Goal: Task Accomplishment & Management: Complete application form

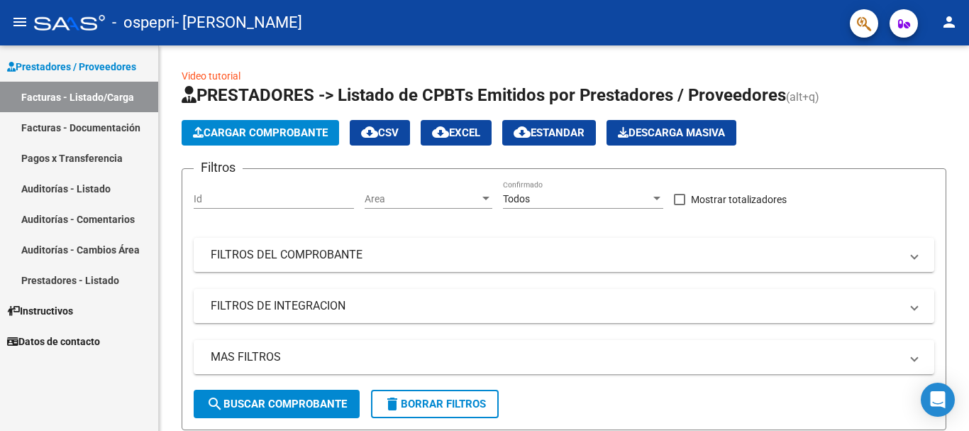
click at [117, 126] on link "Facturas - Documentación" at bounding box center [79, 127] width 158 height 31
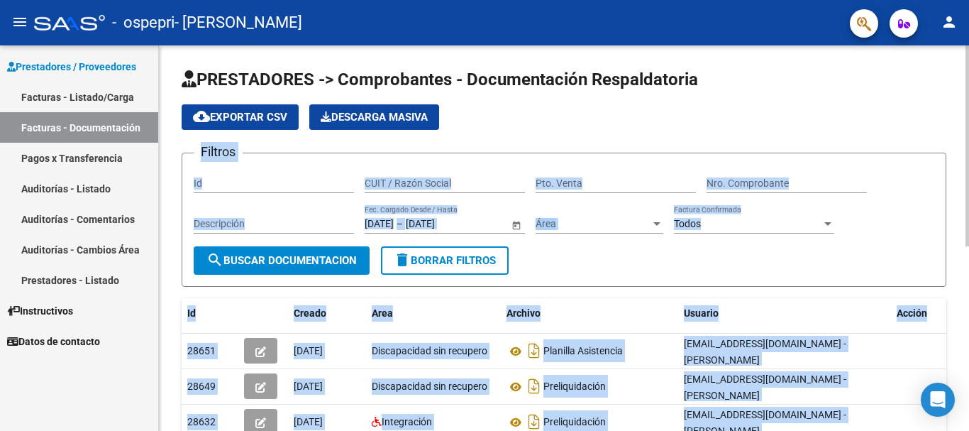
drag, startPoint x: 961, startPoint y: 119, endPoint x: 968, endPoint y: 177, distance: 57.8
click at [968, 177] on div "PRESTADORES -> Comprobantes - Documentación Respaldatoria cloud_download Export…" at bounding box center [566, 409] width 814 height 729
click at [924, 199] on div "Filtros Id CUIT / Razón Social Pto. Venta Nro. Comprobante Descripción [DATE] […" at bounding box center [564, 206] width 741 height 82
click at [924, 235] on div "Filtros Id CUIT / Razón Social Pto. Venta Nro. Comprobante Descripción [DATE] […" at bounding box center [564, 206] width 741 height 82
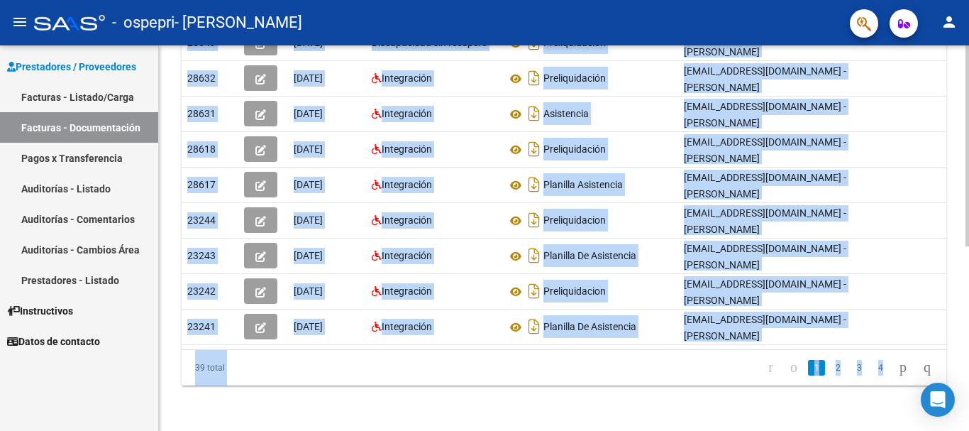
click at [968, 248] on div at bounding box center [968, 237] width 4 height 385
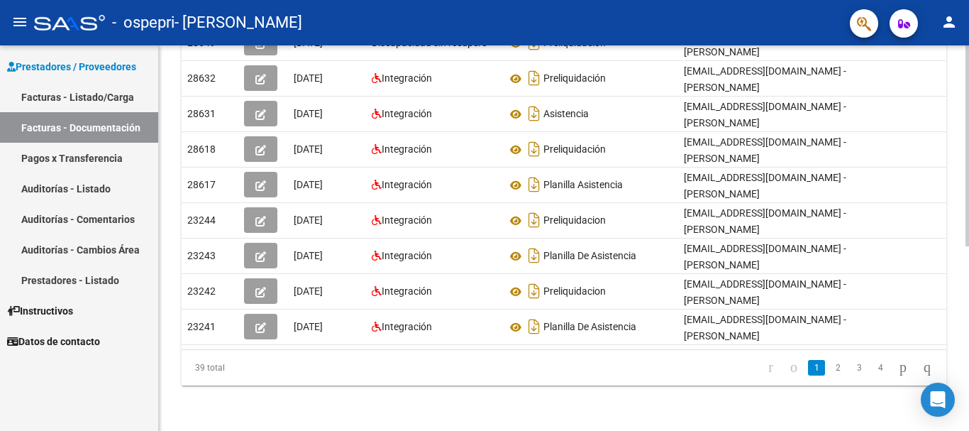
click at [968, 248] on div at bounding box center [968, 330] width 4 height 201
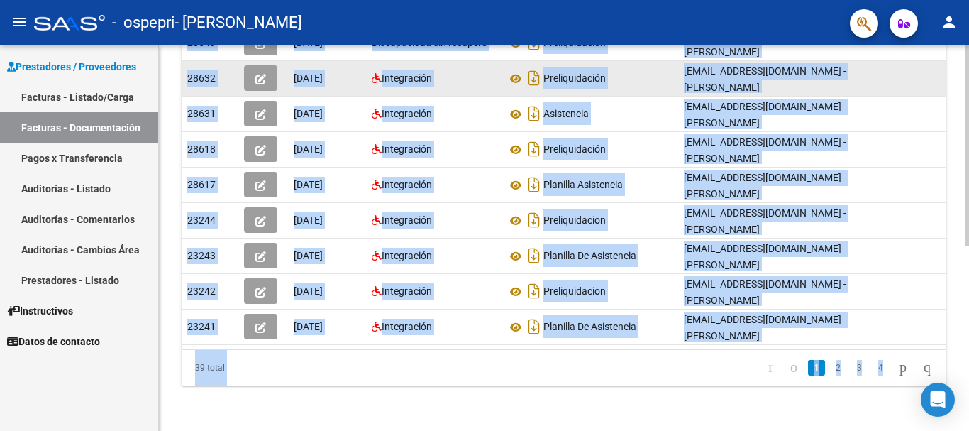
click at [931, 61] on datatable-body-cell at bounding box center [926, 78] width 71 height 35
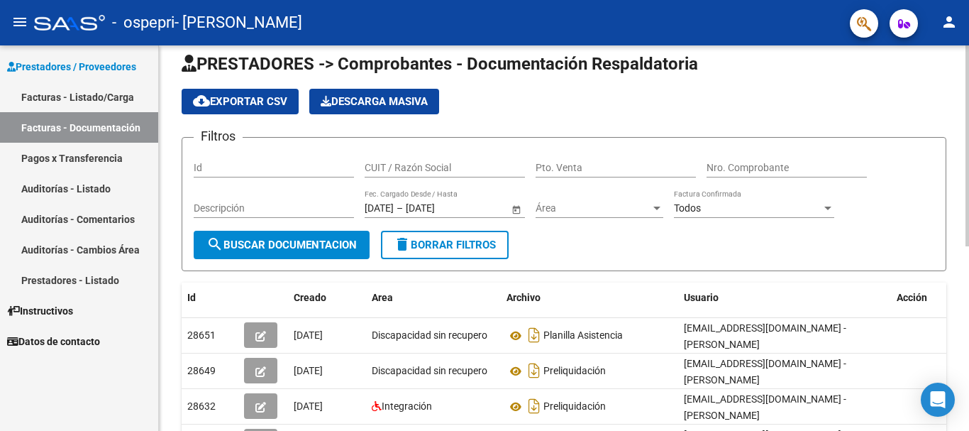
scroll to position [11, 0]
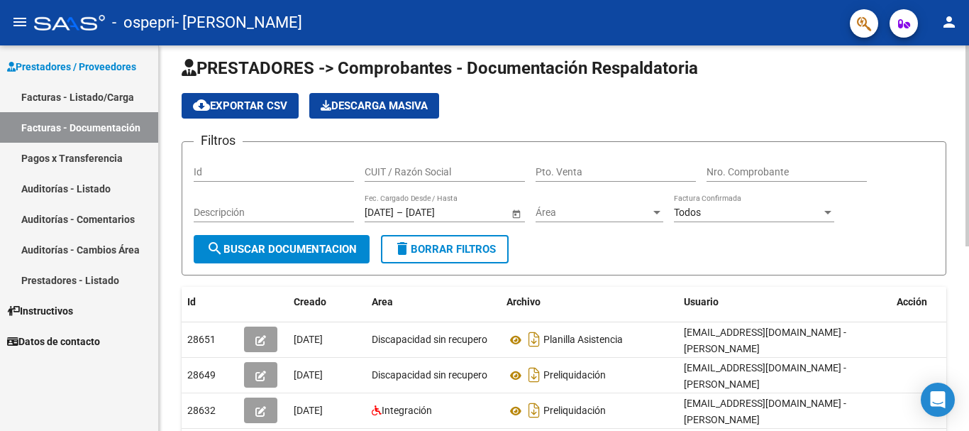
click at [968, 66] on div at bounding box center [968, 152] width 4 height 201
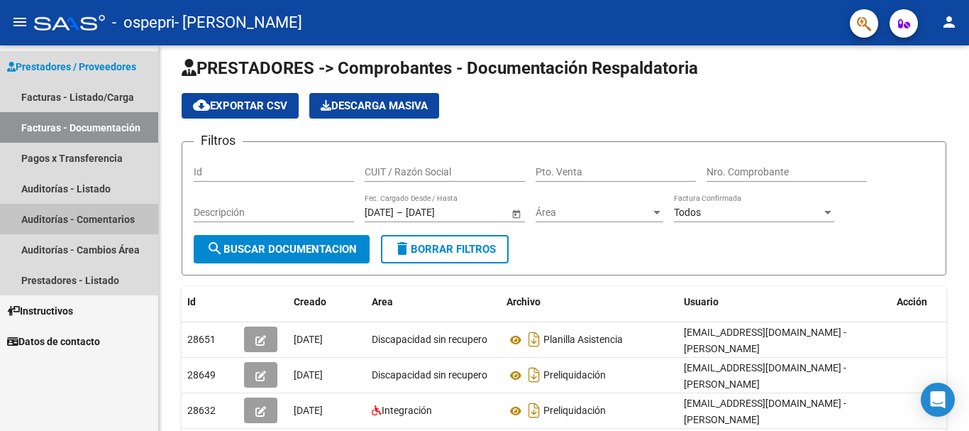
click at [65, 221] on link "Auditorías - Comentarios" at bounding box center [79, 219] width 158 height 31
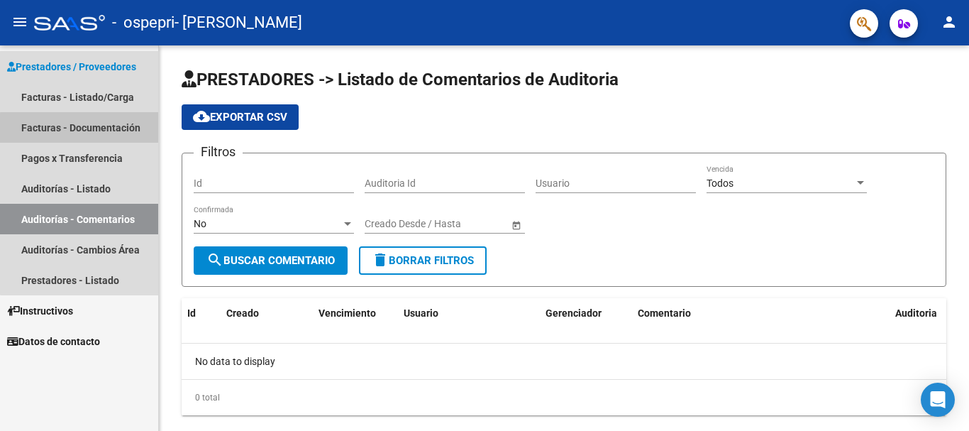
click at [109, 133] on link "Facturas - Documentación" at bounding box center [79, 127] width 158 height 31
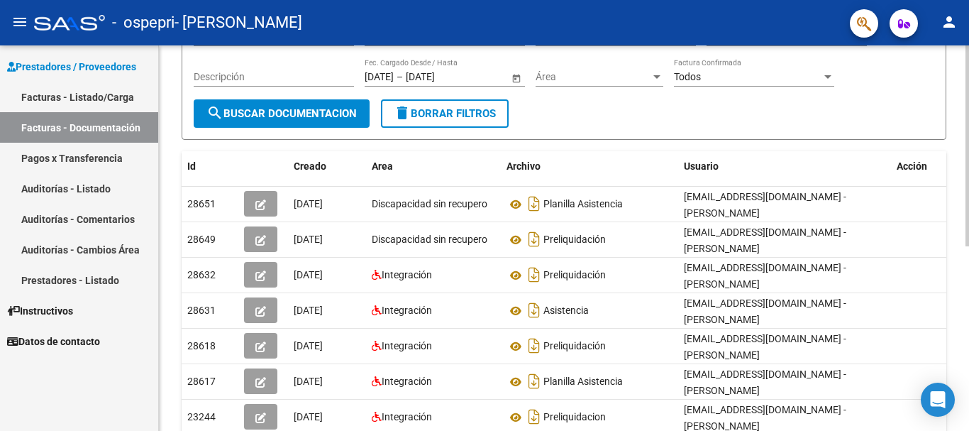
scroll to position [142, 0]
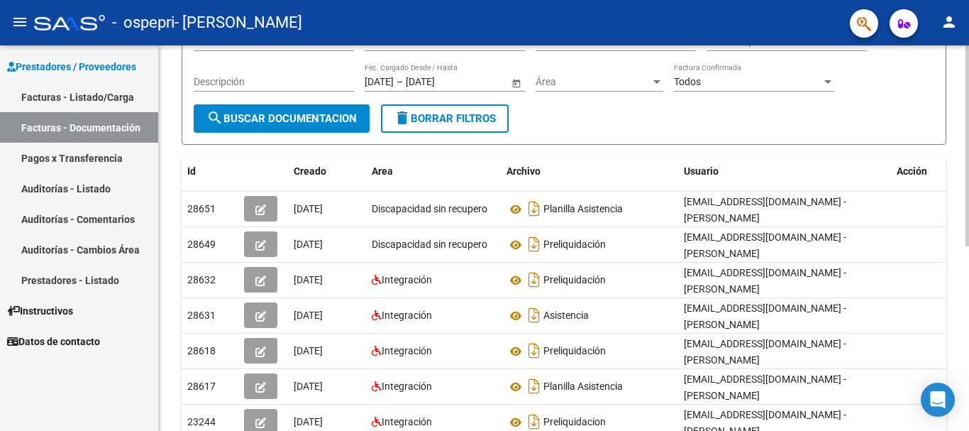
click at [968, 176] on div at bounding box center [968, 222] width 4 height 201
drag, startPoint x: 958, startPoint y: 169, endPoint x: 951, endPoint y: 123, distance: 46.0
click at [950, 123] on div "PRESTADORES -> Comprobantes - Documentación Respaldatoria cloud_download Export…" at bounding box center [564, 268] width 810 height 729
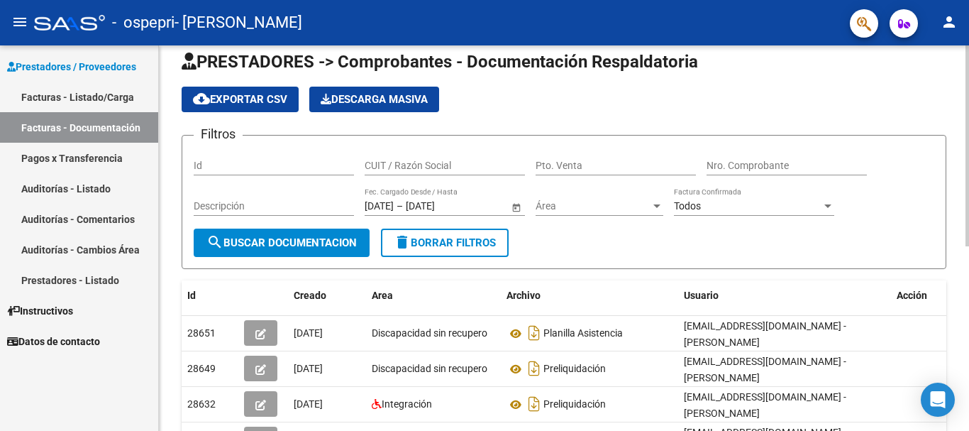
scroll to position [0, 0]
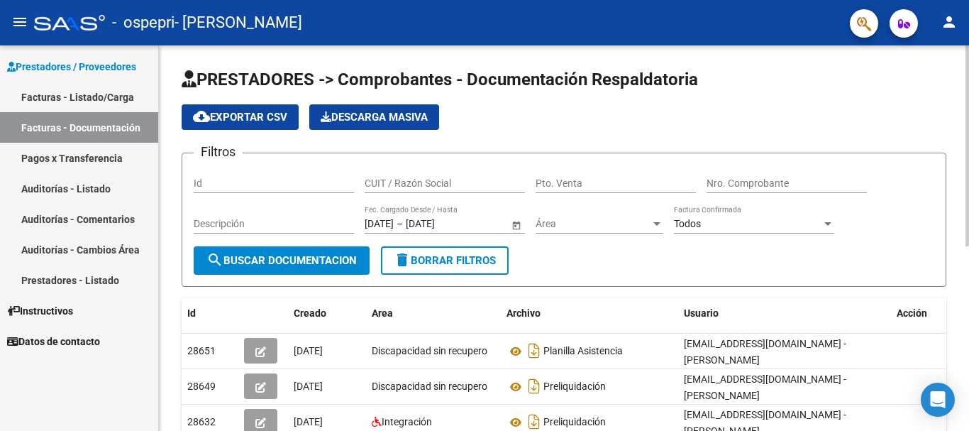
click at [950, 58] on div "PRESTADORES -> Comprobantes - Documentación Respaldatoria cloud_download Export…" at bounding box center [566, 409] width 814 height 729
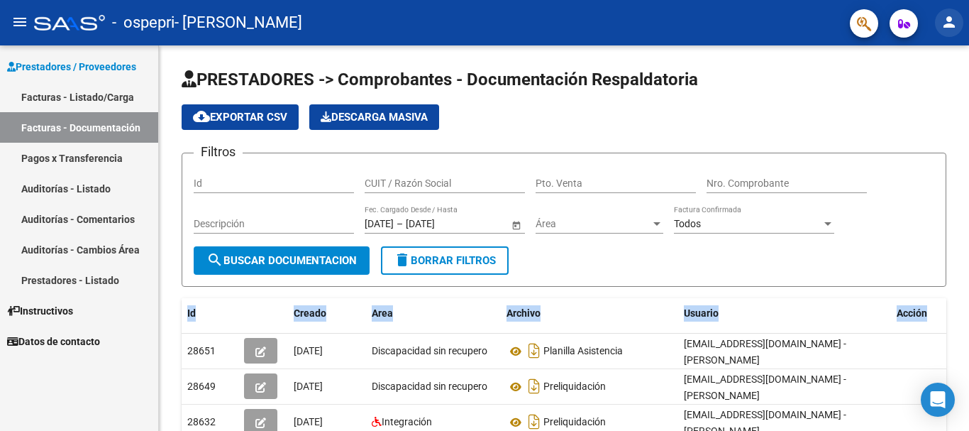
click at [954, 22] on mat-icon "person" at bounding box center [949, 21] width 17 height 17
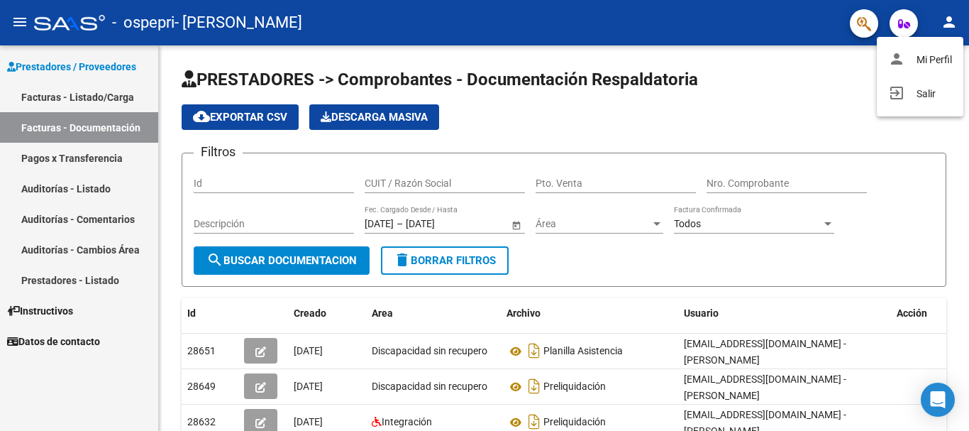
click at [907, 18] on div at bounding box center [484, 215] width 969 height 431
click at [907, 18] on span "button" at bounding box center [904, 23] width 12 height 28
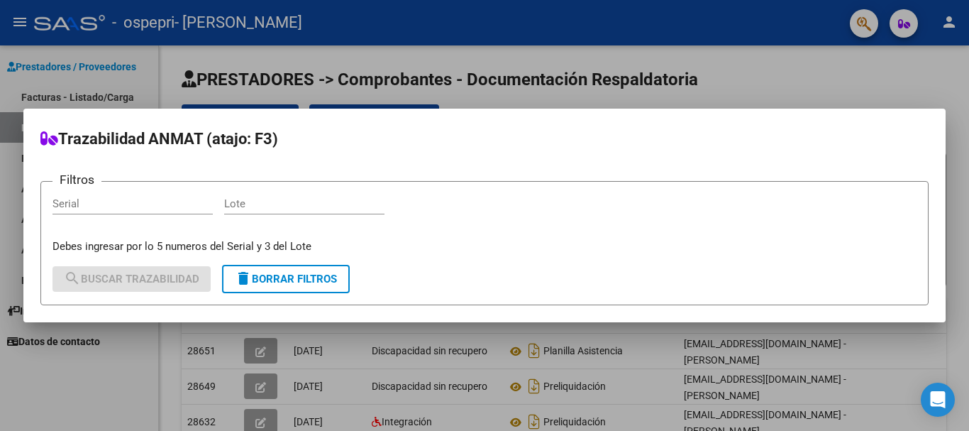
click at [907, 18] on div at bounding box center [484, 215] width 969 height 431
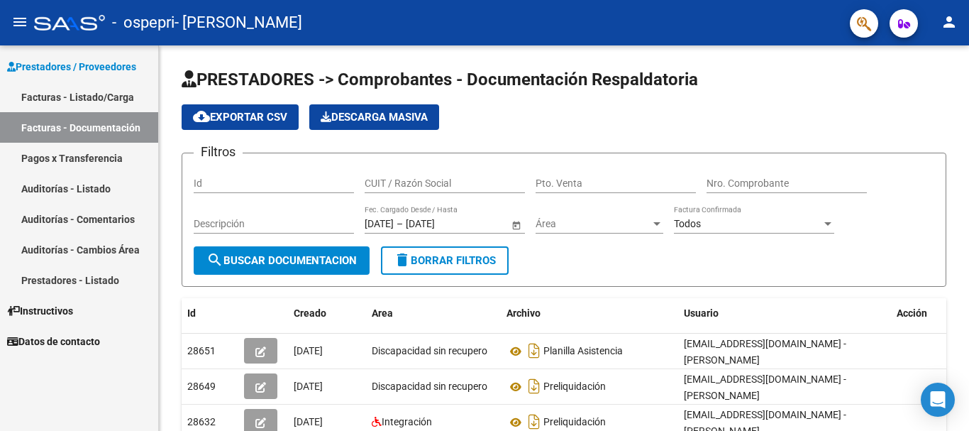
click at [860, 16] on icon "button" at bounding box center [864, 24] width 14 height 16
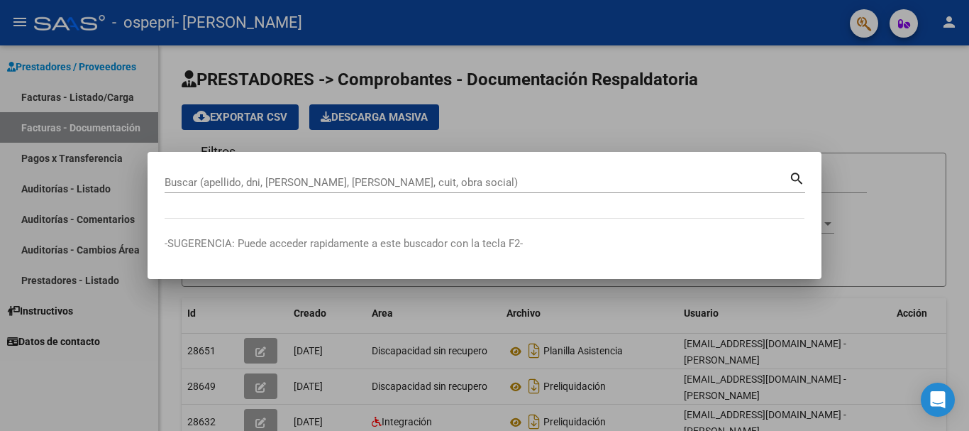
click at [860, 16] on div at bounding box center [484, 215] width 969 height 431
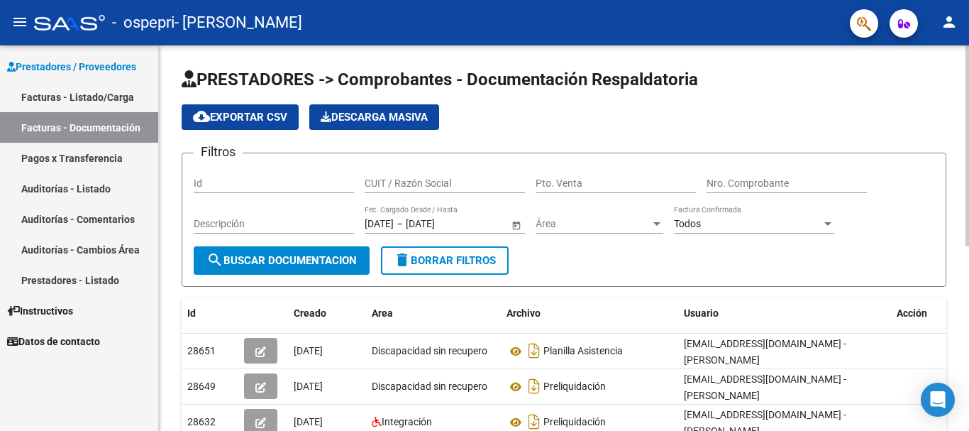
click at [794, 94] on app-list-header "PRESTADORES -> Comprobantes - Documentación Respaldatoria cloud_download Export…" at bounding box center [564, 177] width 765 height 218
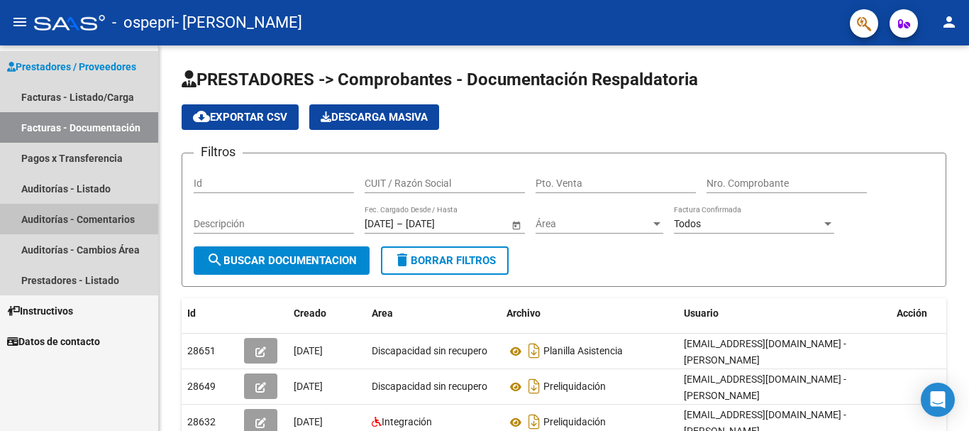
click at [111, 218] on link "Auditorías - Comentarios" at bounding box center [79, 219] width 158 height 31
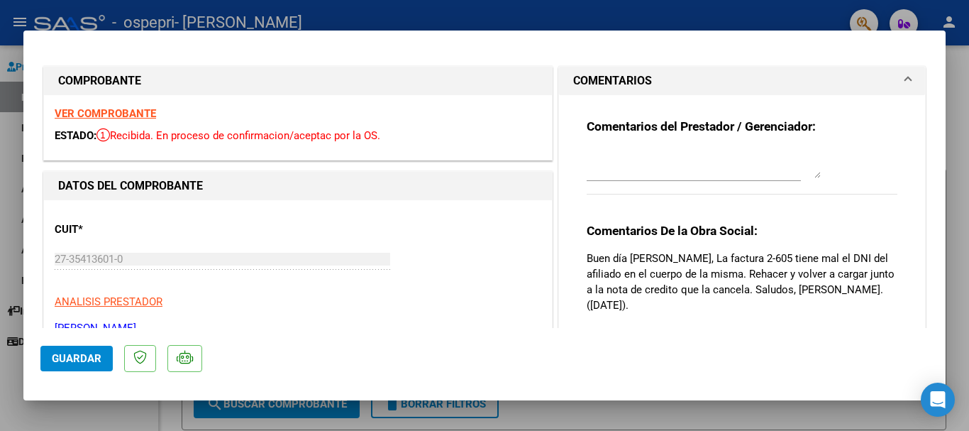
click at [922, 302] on mat-dialog-content "COMPROBANTE VER COMPROBANTE ESTADO: Recibida. En proceso de confirmacion/acepta…" at bounding box center [484, 188] width 922 height 280
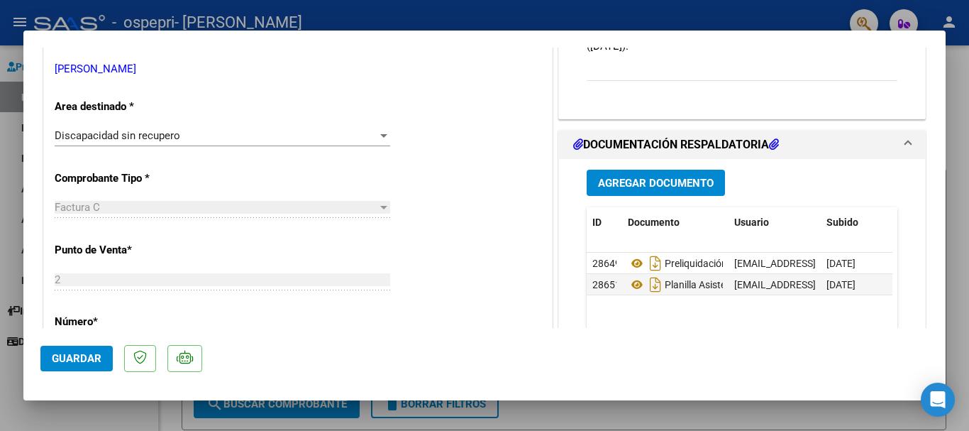
scroll to position [284, 0]
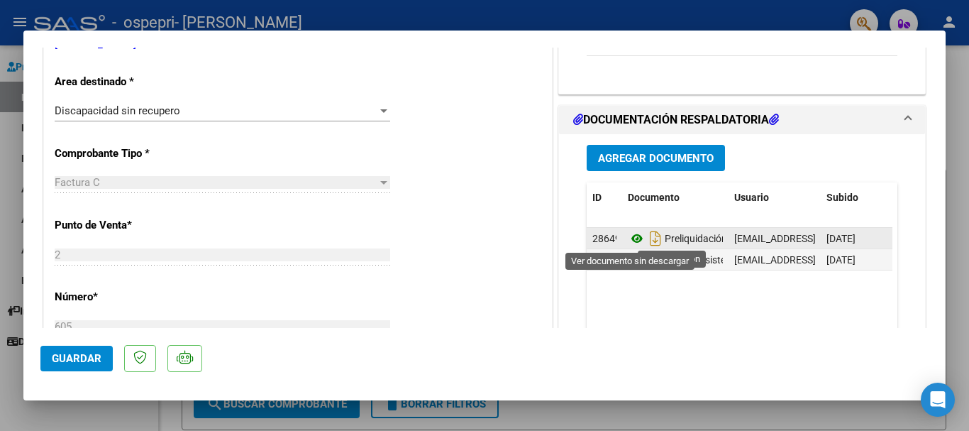
click at [628, 240] on icon at bounding box center [637, 238] width 18 height 17
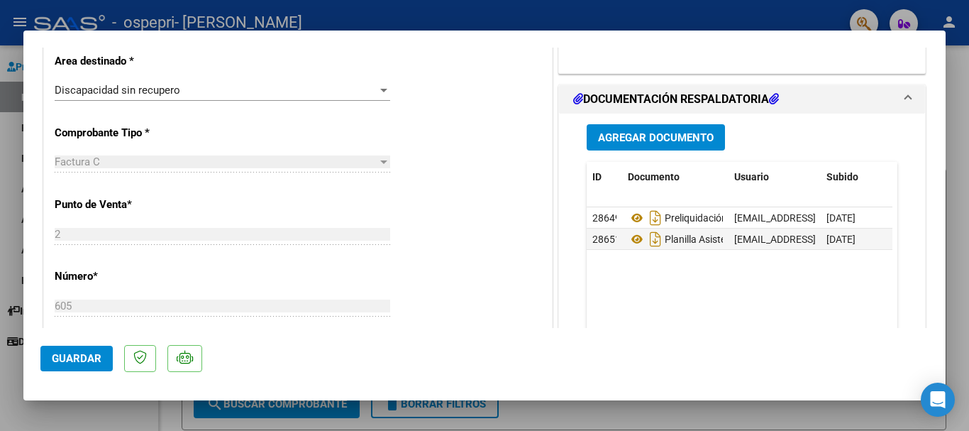
scroll to position [0, 0]
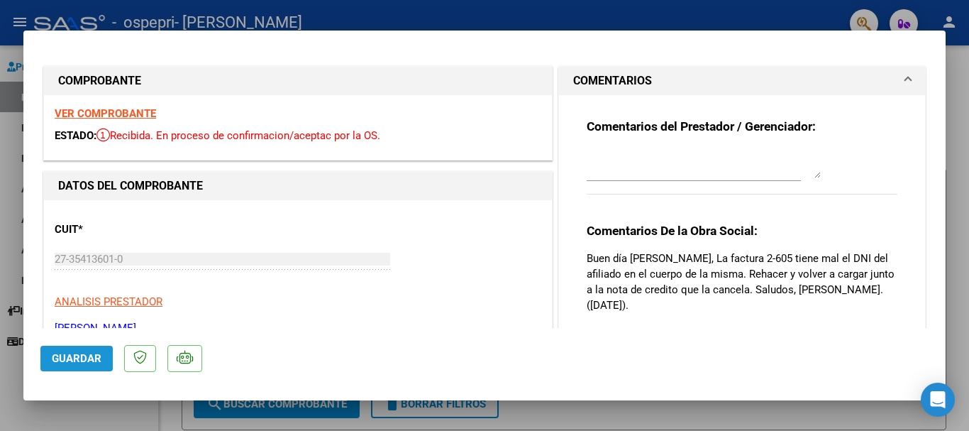
click at [55, 352] on span "Guardar" at bounding box center [77, 358] width 50 height 13
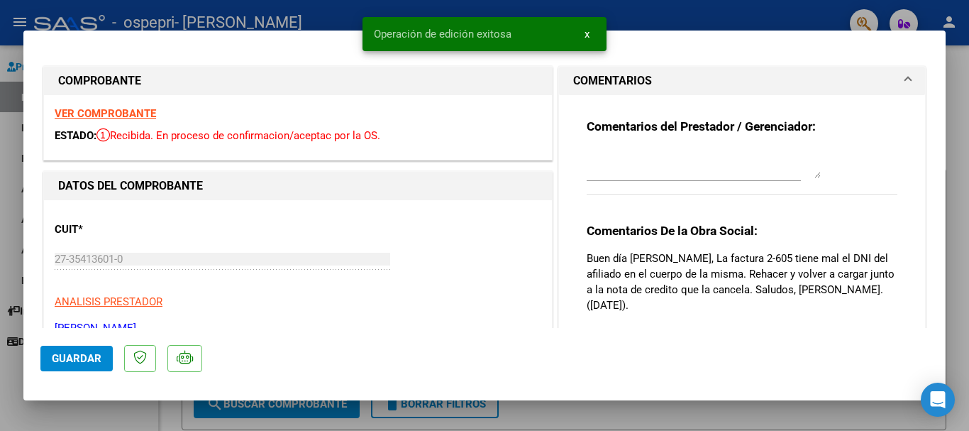
click at [204, 128] on div "ESTADO: Recibida. En proceso de confirmacion/aceptac por la OS." at bounding box center [298, 136] width 487 height 16
type input "$ 0,00"
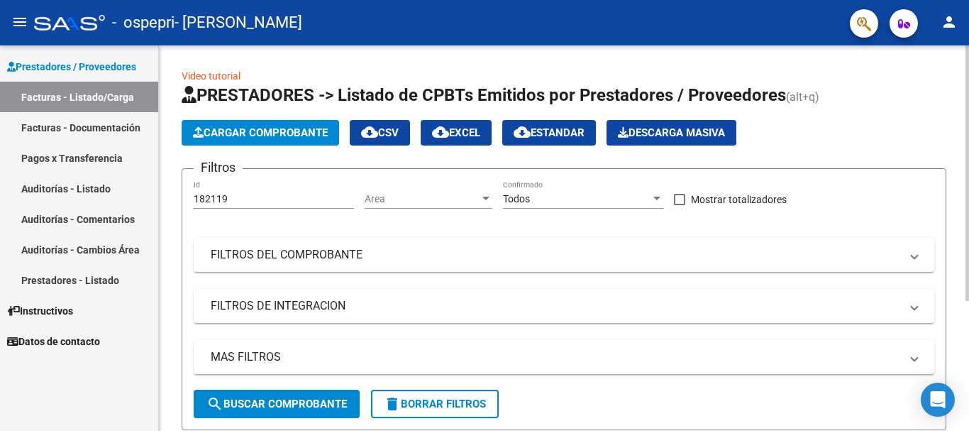
click at [276, 120] on button "Cargar Comprobante" at bounding box center [260, 133] width 157 height 26
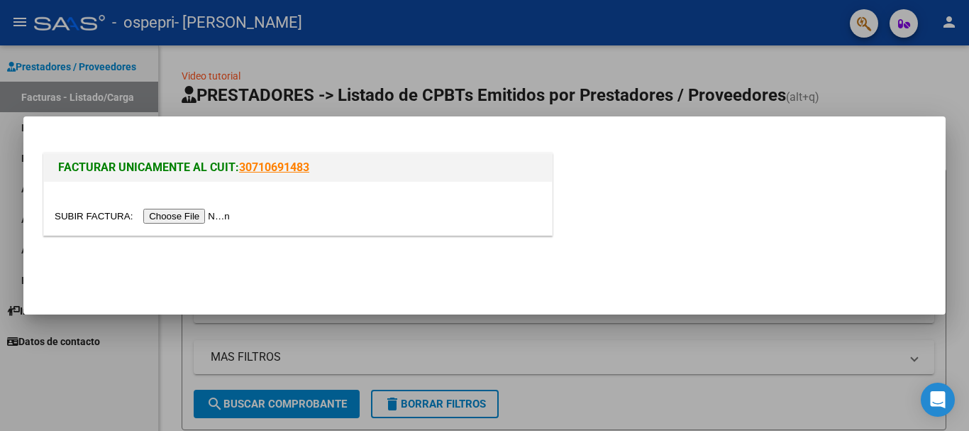
click at [194, 213] on input "file" at bounding box center [144, 216] width 179 height 15
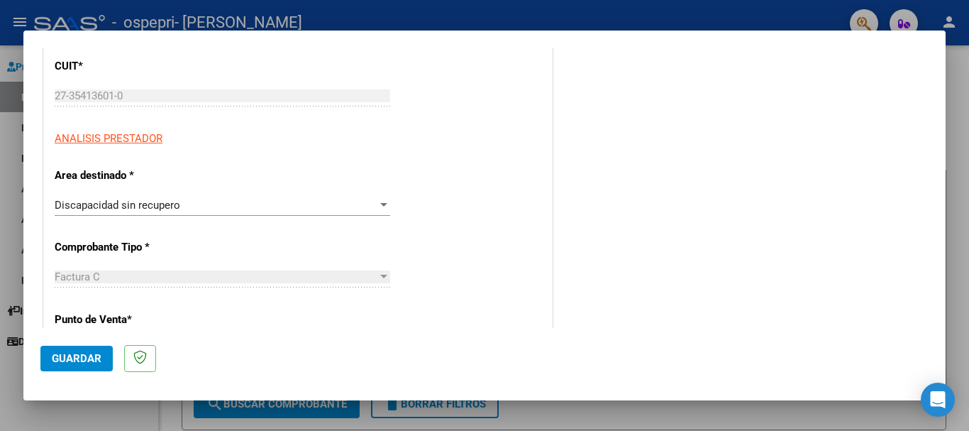
scroll to position [213, 0]
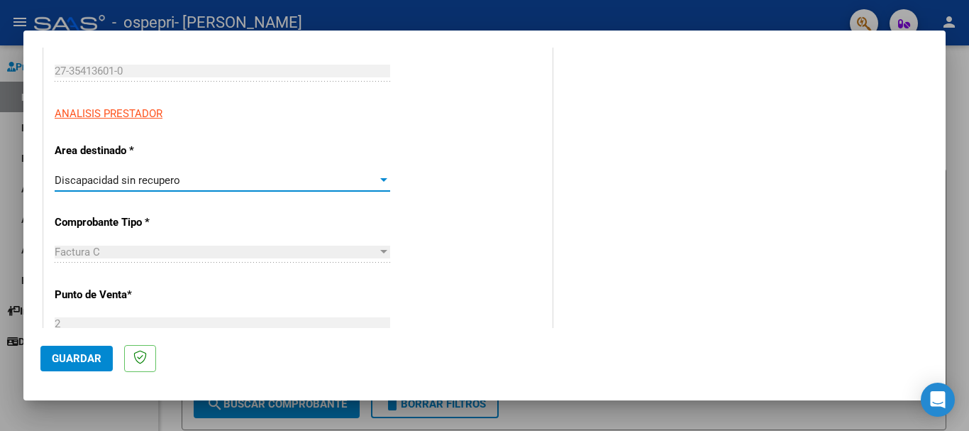
click at [211, 177] on div "Discapacidad sin recupero" at bounding box center [216, 180] width 323 height 13
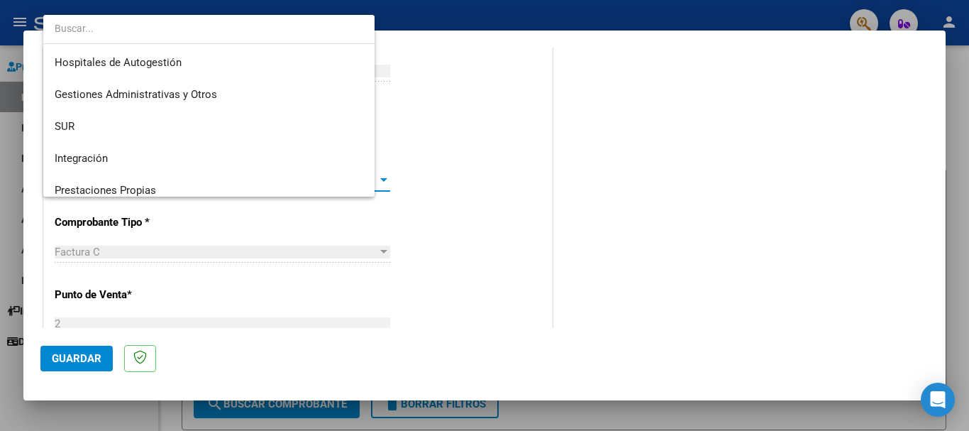
scroll to position [106, 0]
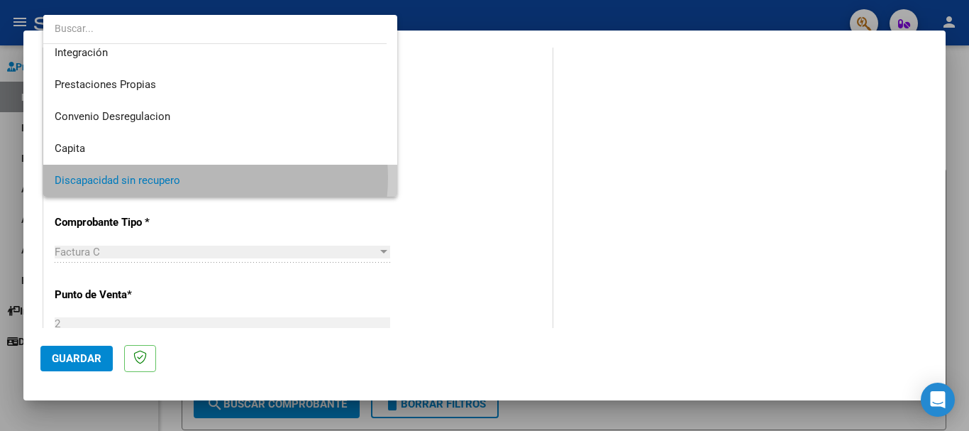
click at [211, 177] on span "Discapacidad sin recupero" at bounding box center [220, 181] width 331 height 32
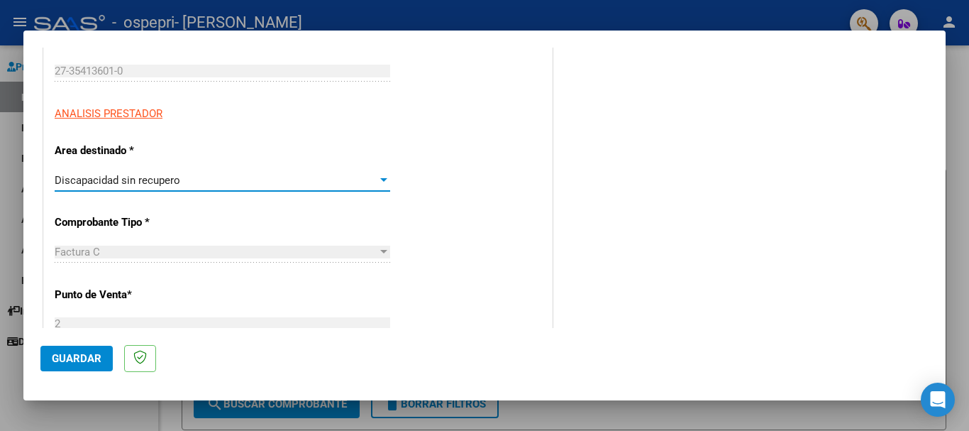
click at [211, 177] on div "Discapacidad sin recupero" at bounding box center [216, 180] width 323 height 13
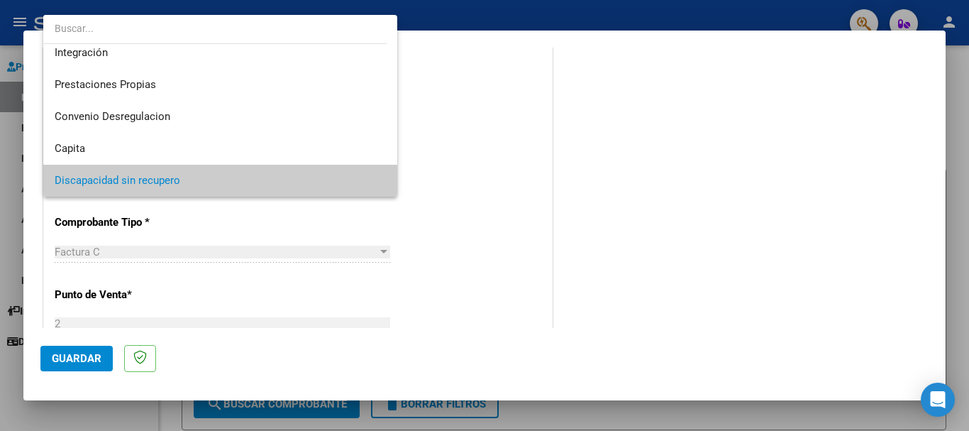
click at [211, 177] on span "Discapacidad sin recupero" at bounding box center [220, 181] width 331 height 32
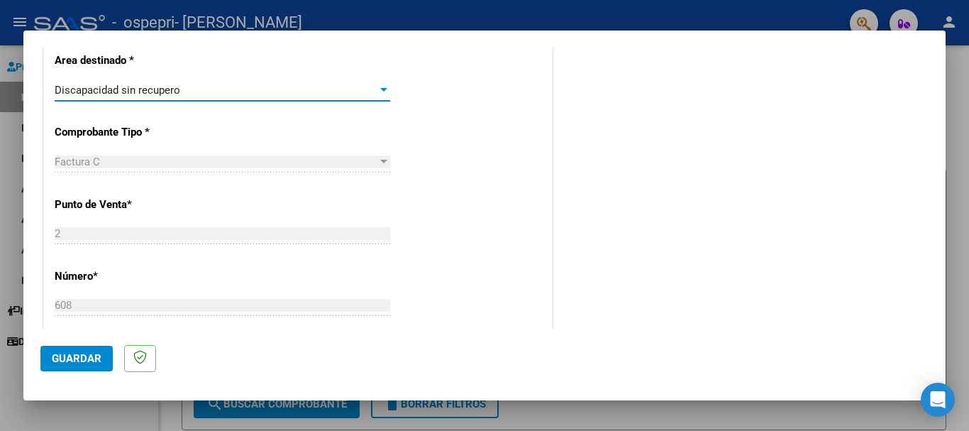
scroll to position [0, 0]
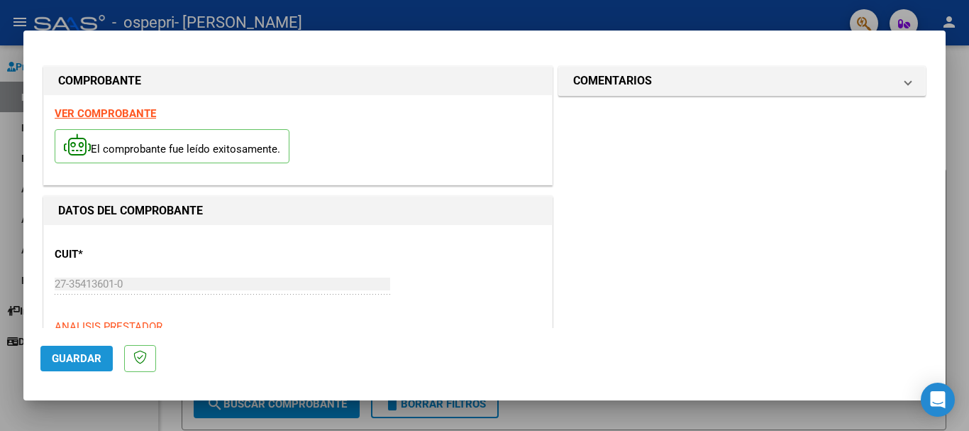
click at [83, 358] on span "Guardar" at bounding box center [77, 358] width 50 height 13
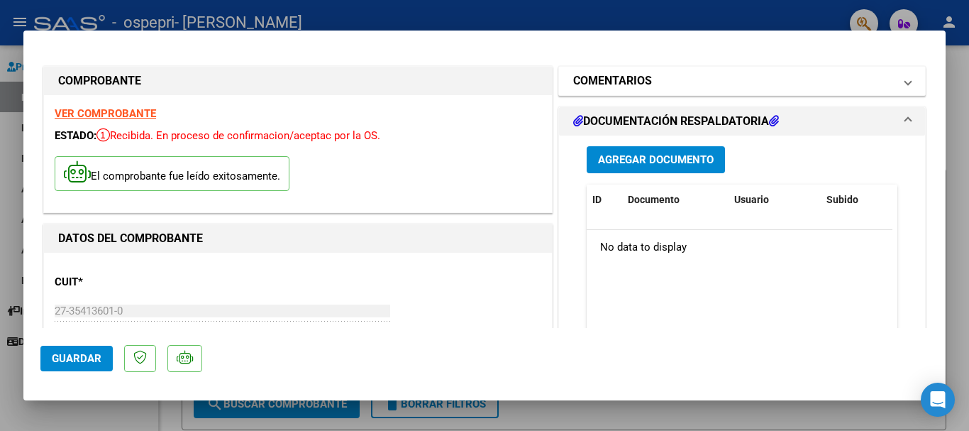
click at [667, 70] on mat-expansion-panel-header "COMENTARIOS" at bounding box center [742, 81] width 366 height 28
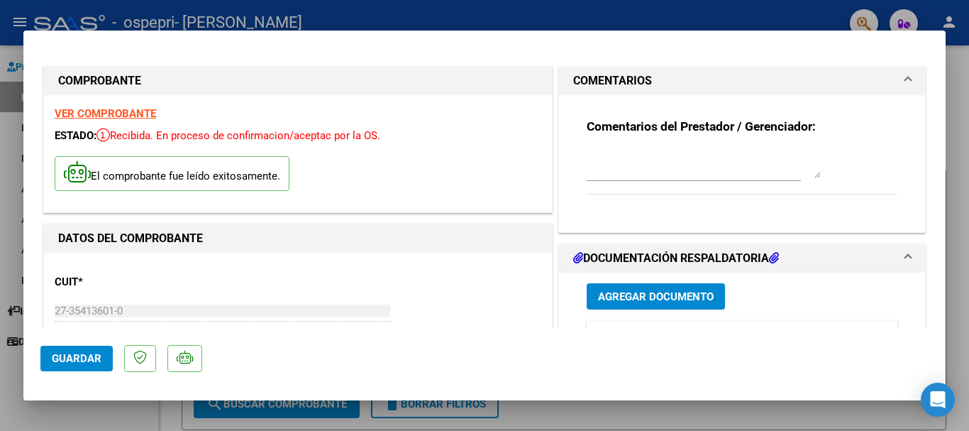
type input "$ 0,00"
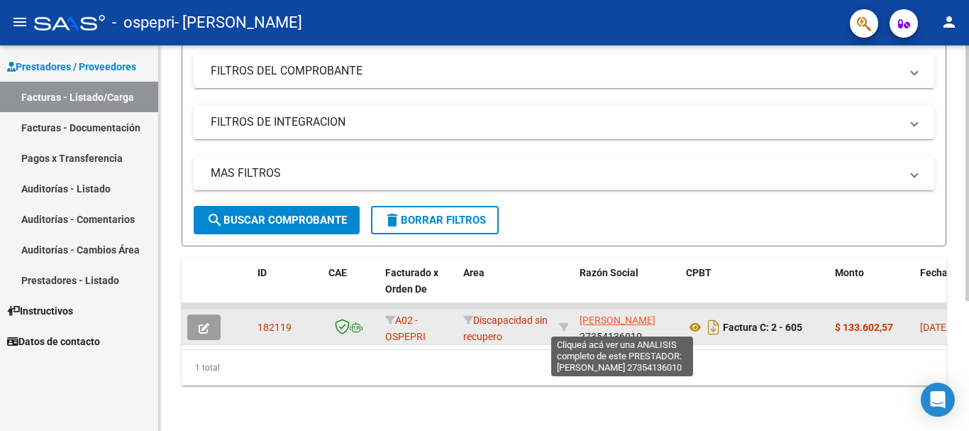
scroll to position [18, 0]
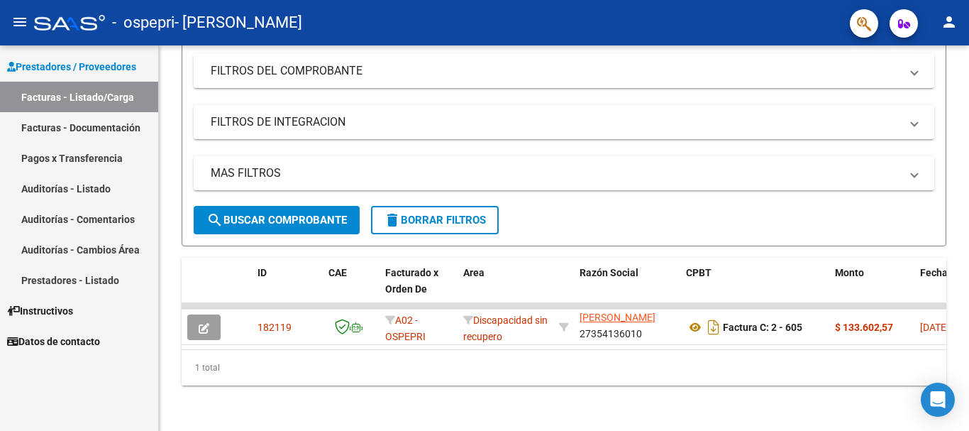
click at [121, 128] on link "Facturas - Documentación" at bounding box center [79, 127] width 158 height 31
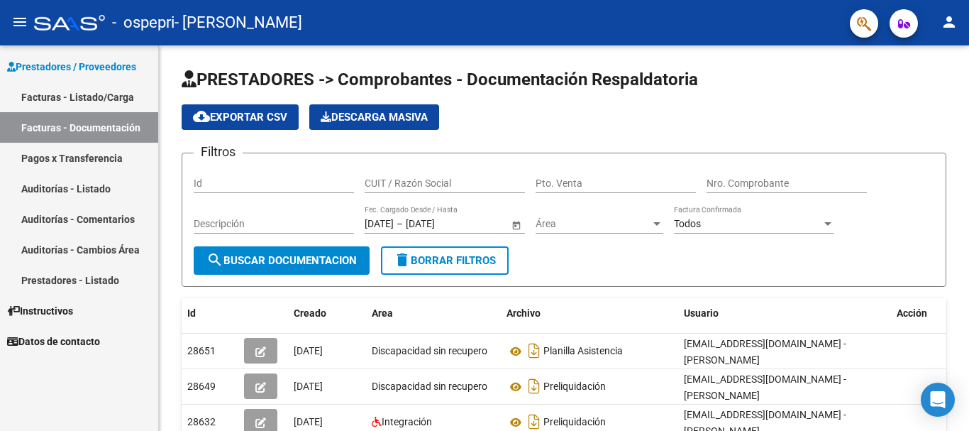
click at [108, 89] on link "Facturas - Listado/Carga" at bounding box center [79, 97] width 158 height 31
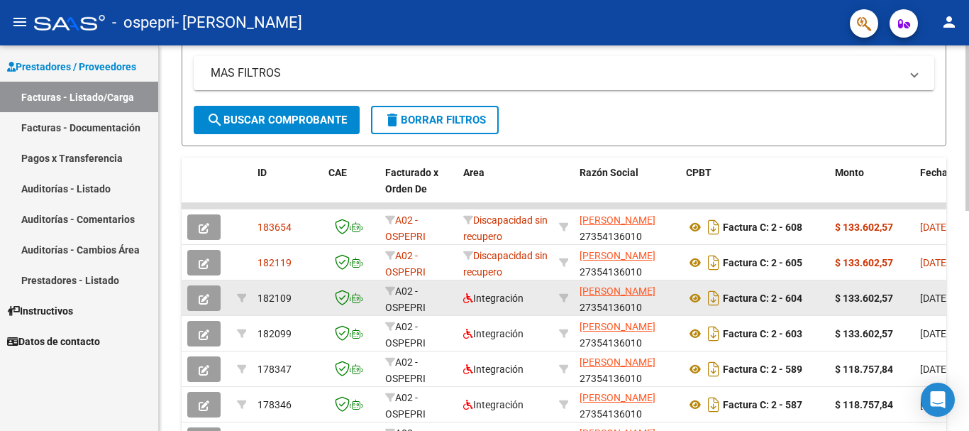
scroll to position [1, 0]
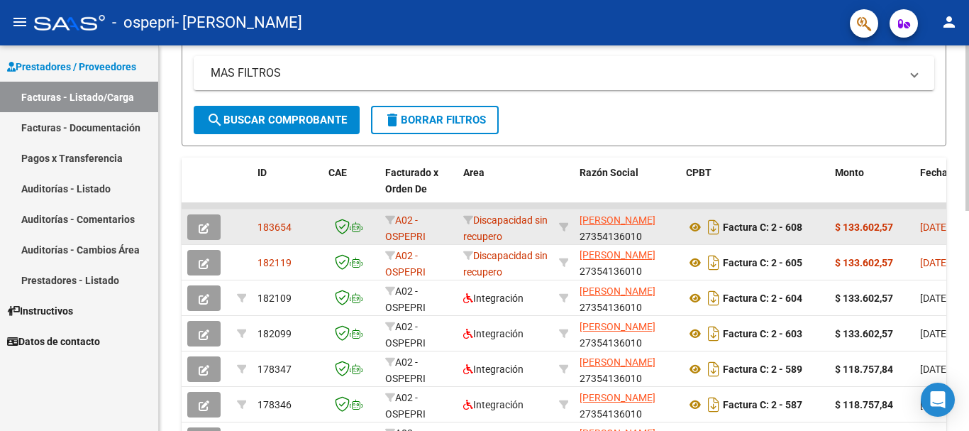
click at [884, 228] on strong "$ 133.602,57" at bounding box center [864, 226] width 58 height 11
click at [203, 223] on icon "button" at bounding box center [204, 228] width 11 height 11
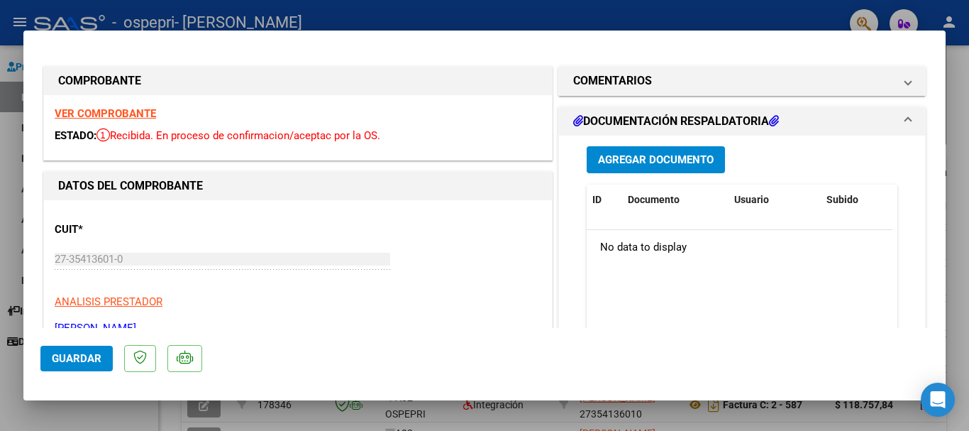
click at [657, 154] on span "Agregar Documento" at bounding box center [656, 160] width 116 height 13
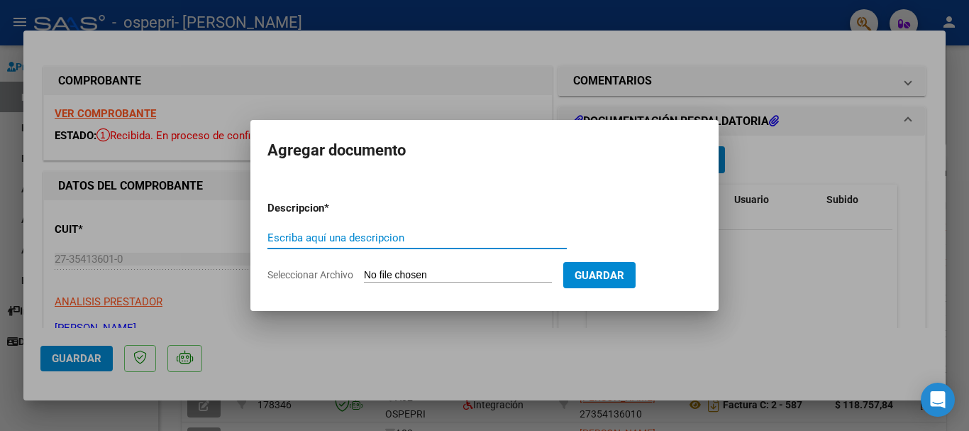
click at [375, 238] on input "Escriba aquí una descripcion" at bounding box center [416, 237] width 299 height 13
type input "Nota de credito"
click at [377, 267] on form "Descripcion * Nota de credito Escriba aquí una descripcion Seleccionar Archivo …" at bounding box center [484, 241] width 434 height 104
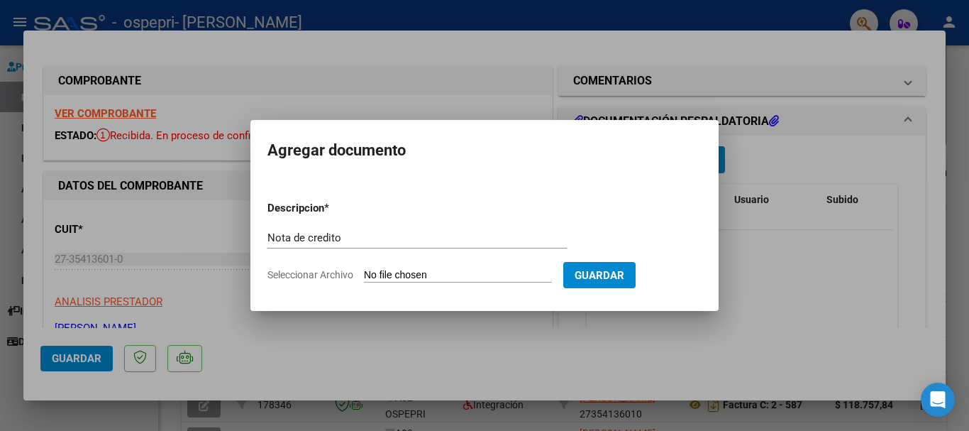
click at [443, 272] on input "Seleccionar Archivo" at bounding box center [458, 275] width 188 height 13
type input "C:\fakepath\27354136010_013_00002_00000046.pdf"
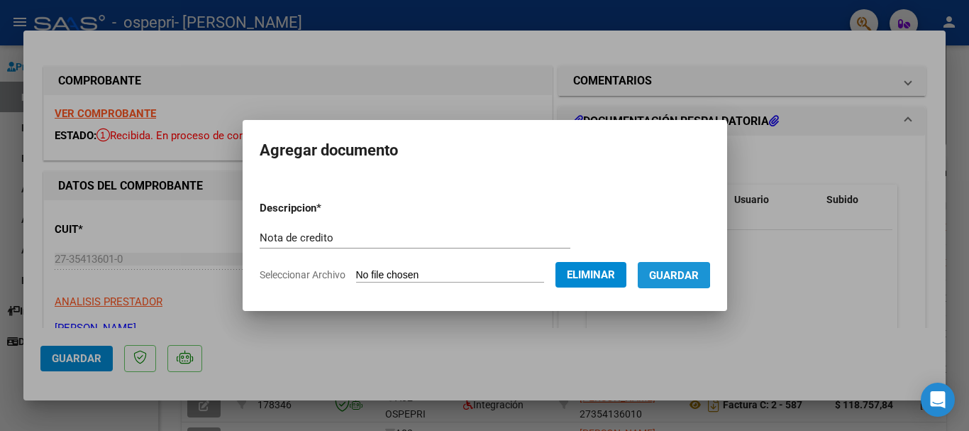
click at [685, 275] on span "Guardar" at bounding box center [674, 275] width 50 height 13
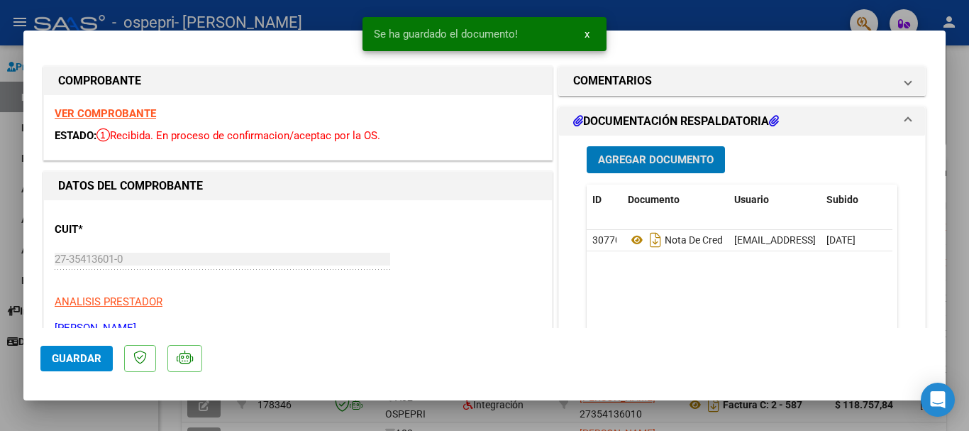
click at [660, 159] on span "Agregar Documento" at bounding box center [656, 160] width 116 height 13
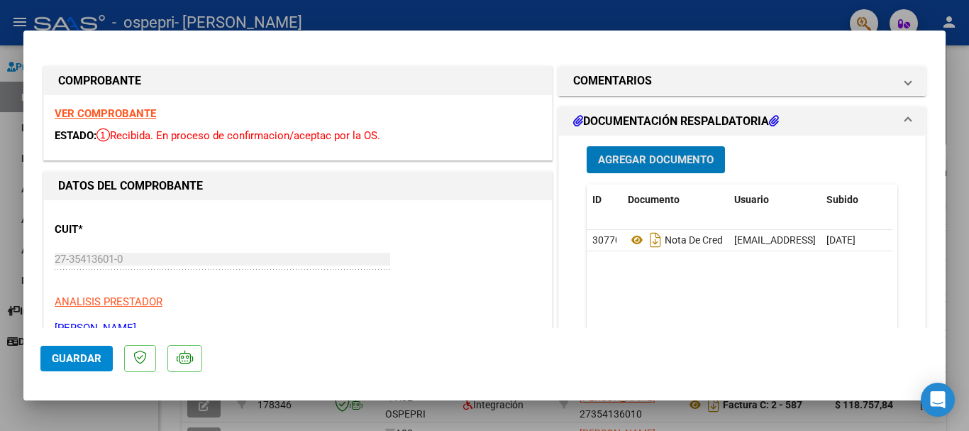
type input "$ 0,00"
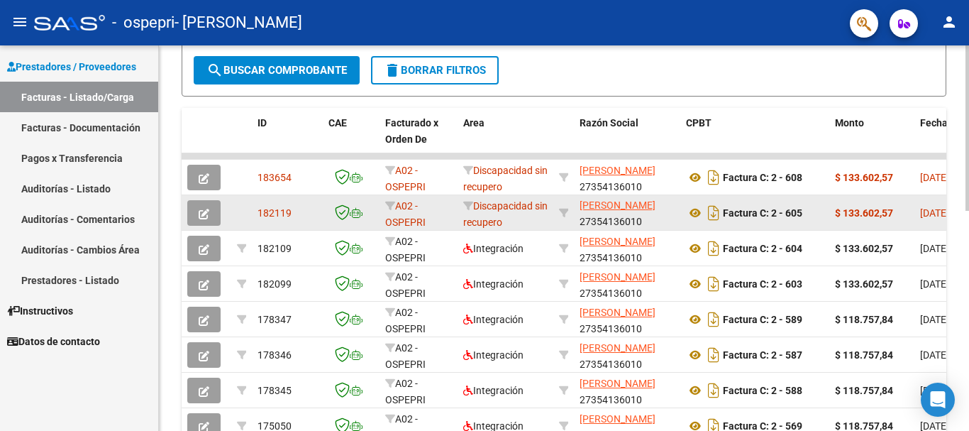
scroll to position [355, 0]
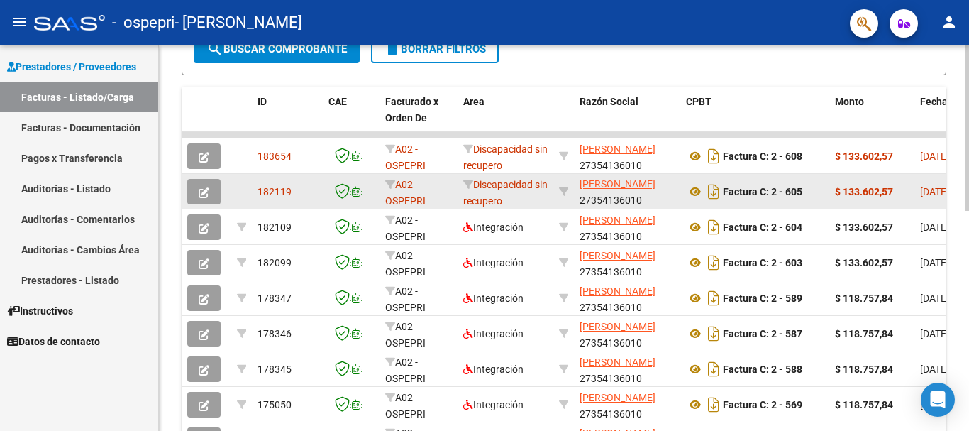
click at [269, 189] on span "182119" at bounding box center [275, 191] width 34 height 11
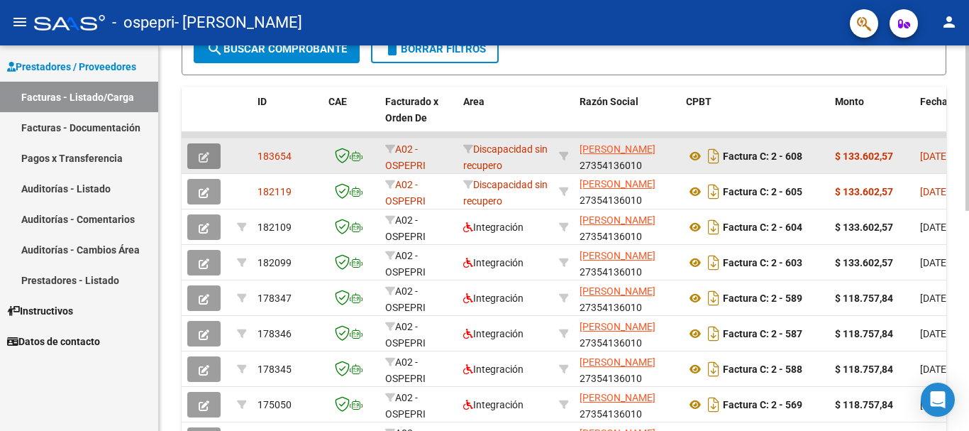
click at [206, 152] on icon "button" at bounding box center [204, 157] width 11 height 11
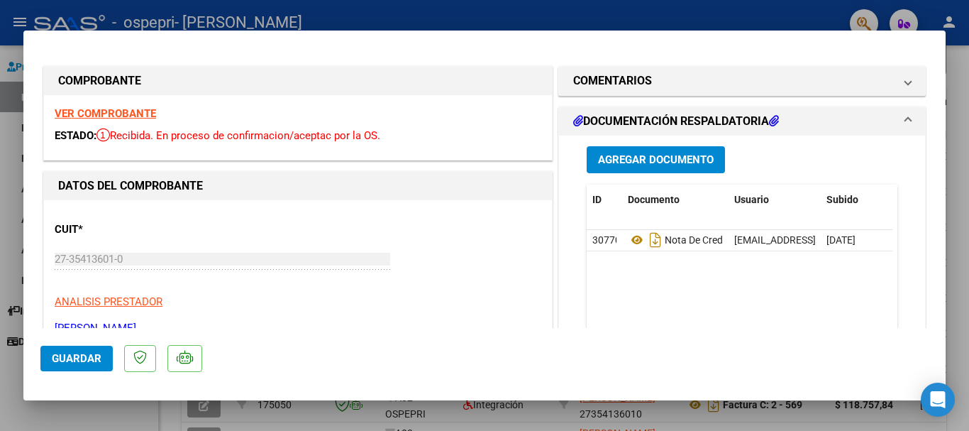
click at [658, 165] on span "Agregar Documento" at bounding box center [656, 160] width 116 height 13
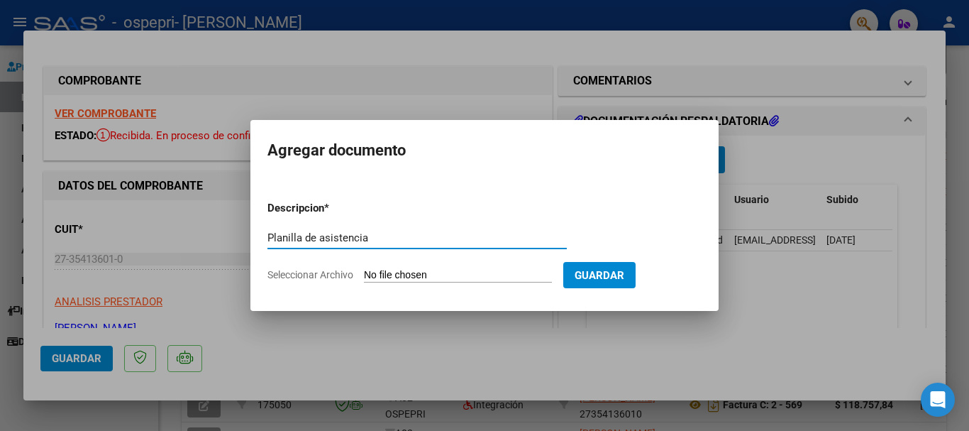
type input "Planilla de asistencia"
click at [402, 269] on input "Seleccionar Archivo" at bounding box center [458, 275] width 188 height 13
click at [449, 279] on input "Seleccionar Archivo" at bounding box center [458, 275] width 188 height 13
type input "C:\fakepath\PLANILLA ASISTENCIA.pdf"
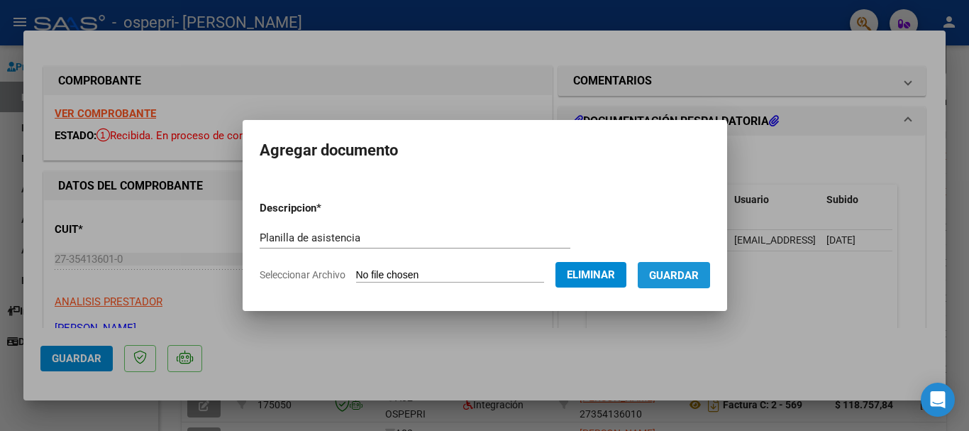
click at [675, 280] on span "Guardar" at bounding box center [674, 275] width 50 height 13
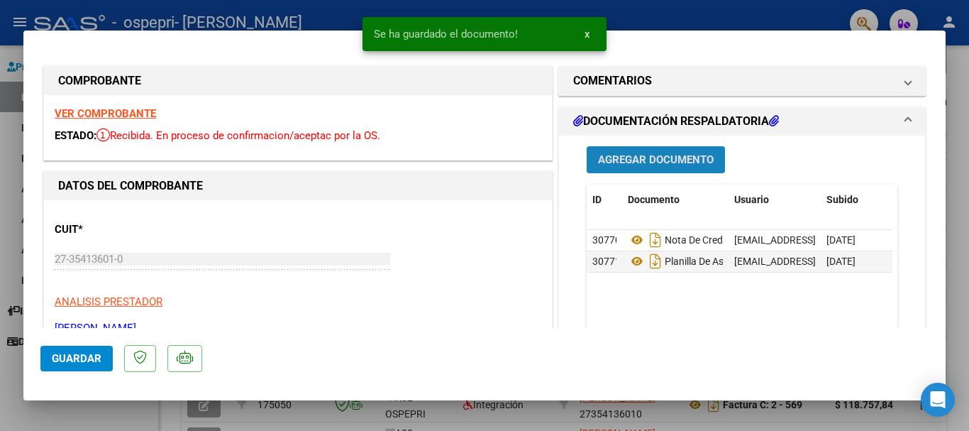
click at [663, 153] on span "Agregar Documento" at bounding box center [656, 159] width 116 height 13
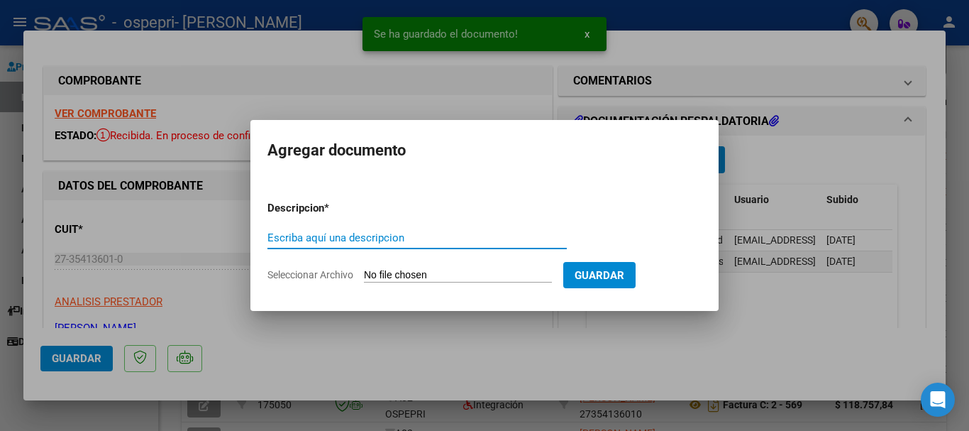
click at [387, 234] on input "Escriba aquí una descripcion" at bounding box center [416, 237] width 299 height 13
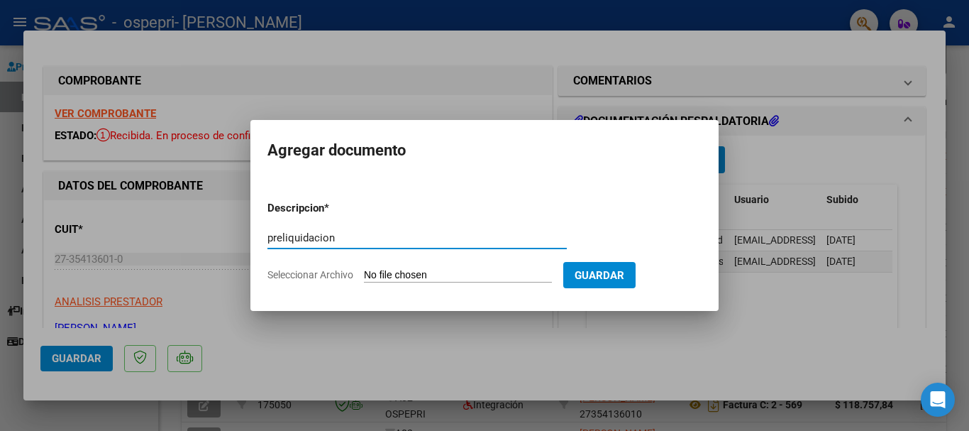
type input "preliquidacion"
click at [492, 275] on input "Seleccionar Archivo" at bounding box center [458, 275] width 188 height 13
type input "C:\fakepath\PRELIQUIDACION.pdf"
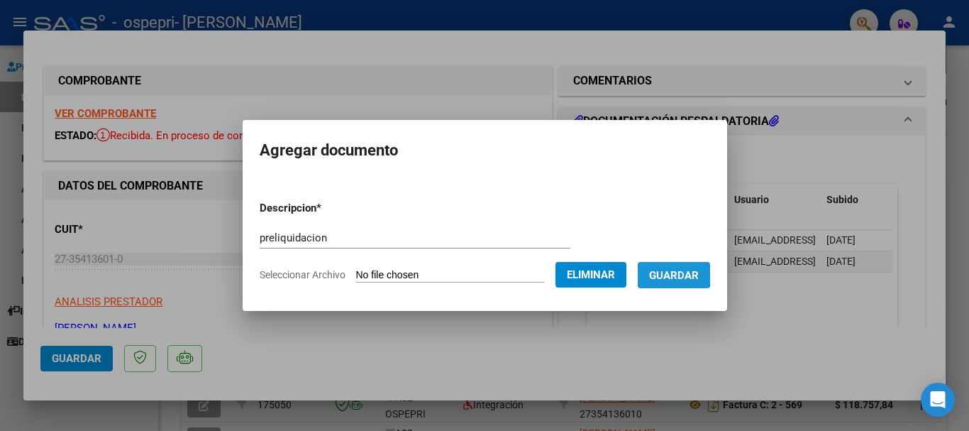
click at [675, 273] on span "Guardar" at bounding box center [674, 275] width 50 height 13
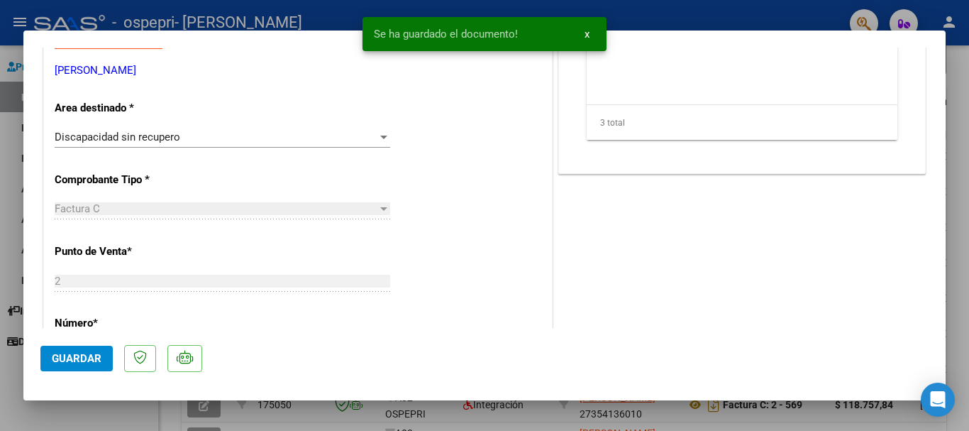
scroll to position [497, 0]
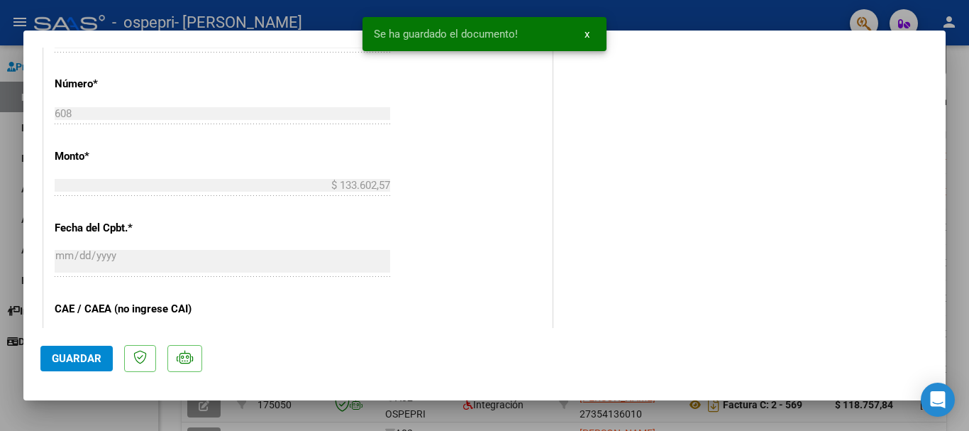
type input "$ 0,00"
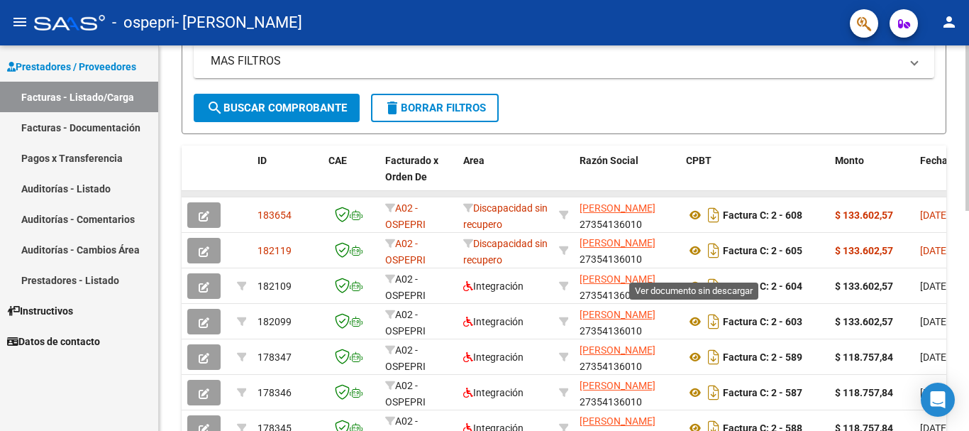
scroll to position [213, 0]
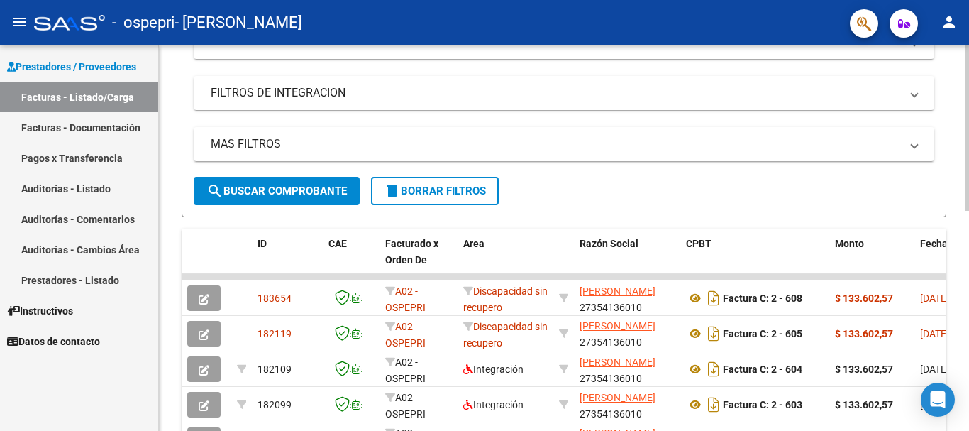
click at [690, 194] on form "Filtros Id Area Area Todos Confirmado Mostrar totalizadores FILTROS DEL COMPROB…" at bounding box center [564, 86] width 765 height 262
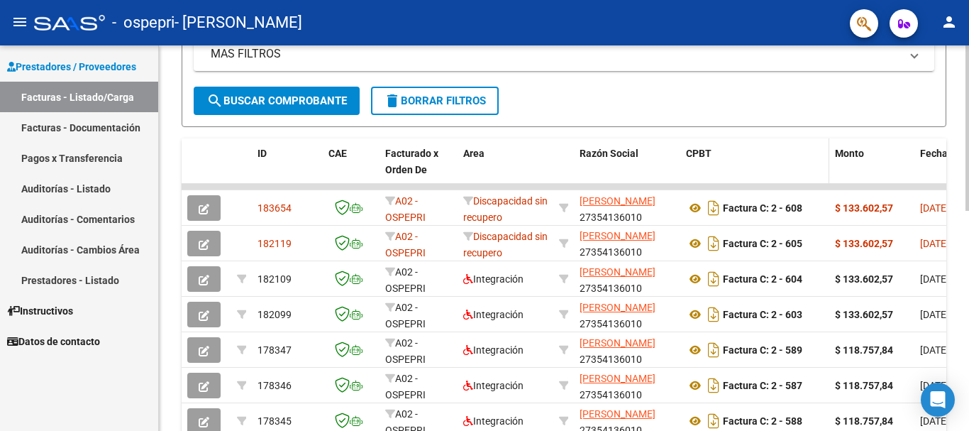
scroll to position [284, 0]
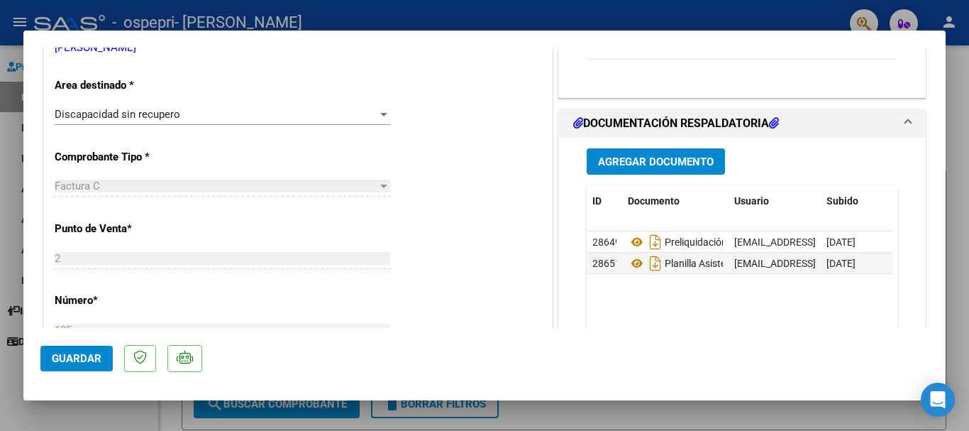
scroll to position [284, 0]
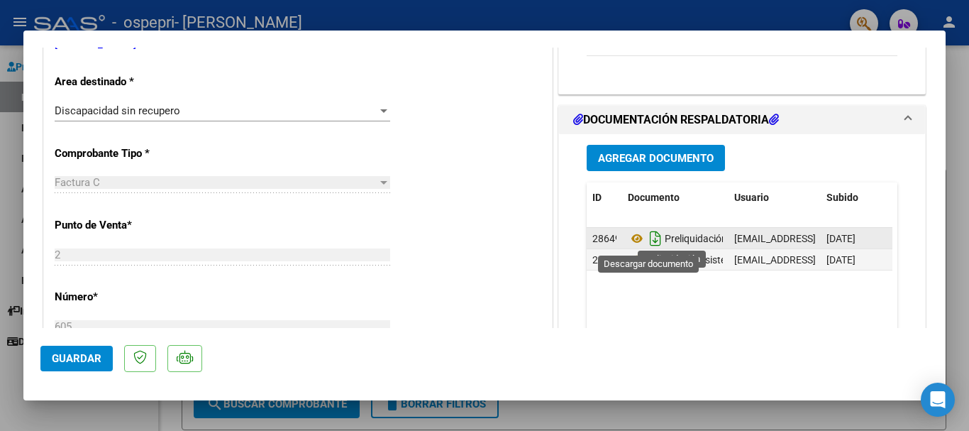
click at [651, 236] on icon "Descargar documento" at bounding box center [655, 238] width 18 height 23
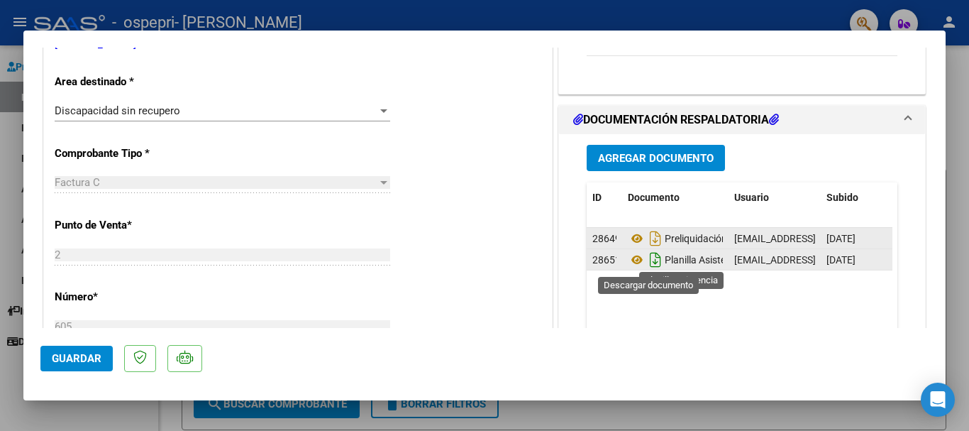
click at [652, 259] on icon "Descargar documento" at bounding box center [655, 259] width 18 height 23
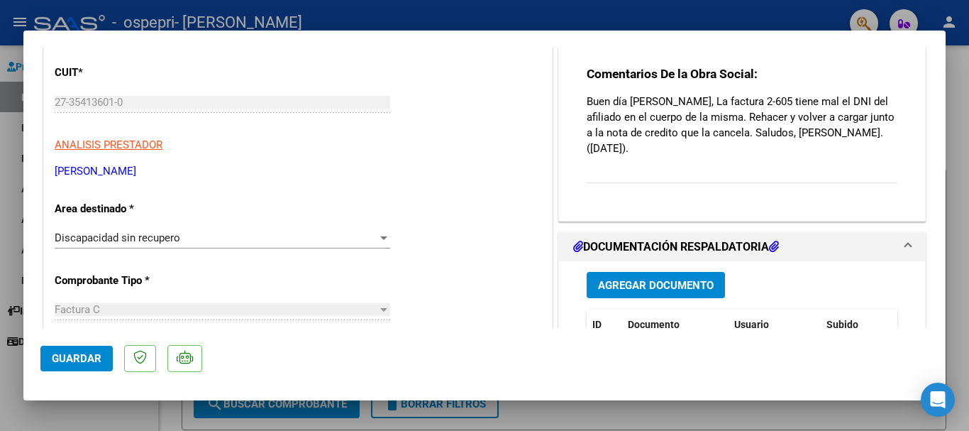
scroll to position [0, 0]
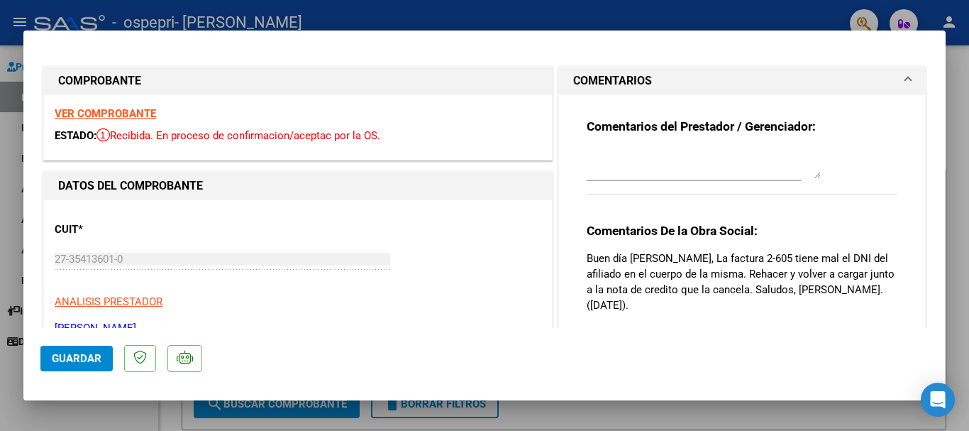
drag, startPoint x: 660, startPoint y: 318, endPoint x: 570, endPoint y: 217, distance: 134.7
click at [576, 217] on div "Comentarios del Prestador / Gerenciador: Comentarios De la Obra Social: Buen dí…" at bounding box center [742, 230] width 332 height 271
copy strong "Comentarios De la Obra Social:"
click at [389, 284] on div "CUIT * 27-35413601-0 Ingresar CUIT ANALISIS PRESTADOR BONAZELLI MARIA JOSEFINA …" at bounding box center [298, 273] width 487 height 125
